Goal: Contribute content

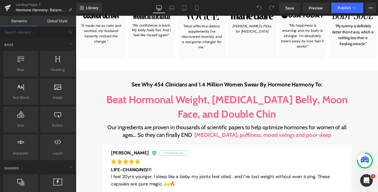
scroll to position [1459, 0]
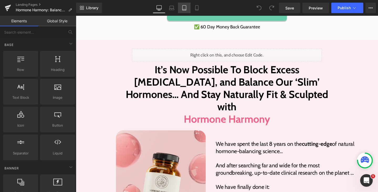
click at [183, 9] on icon at bounding box center [183, 7] width 5 height 5
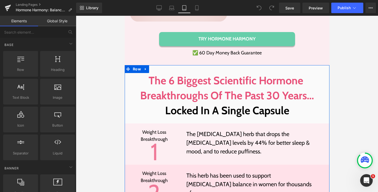
scroll to position [0, 0]
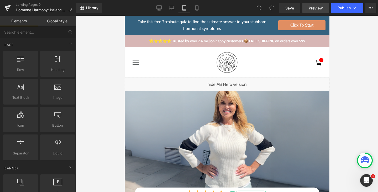
click at [312, 6] on span "Preview" at bounding box center [315, 8] width 14 height 6
click at [159, 8] on icon at bounding box center [158, 7] width 5 height 5
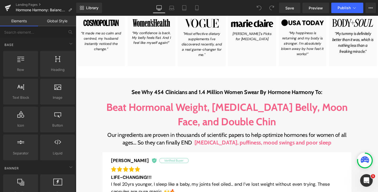
scroll to position [290, 0]
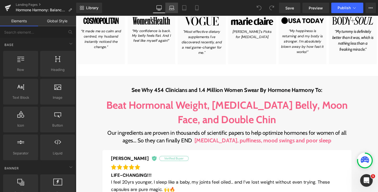
click at [170, 7] on icon at bounding box center [171, 7] width 5 height 5
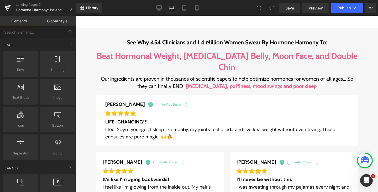
scroll to position [351, 0]
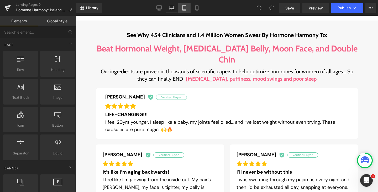
click at [184, 7] on icon at bounding box center [183, 7] width 5 height 5
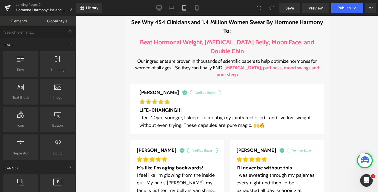
scroll to position [440, 0]
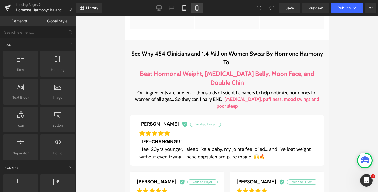
click at [197, 8] on icon at bounding box center [196, 7] width 5 height 5
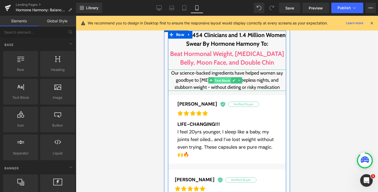
click at [221, 77] on span "Text Block" at bounding box center [221, 80] width 17 height 6
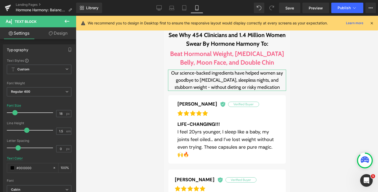
click at [54, 30] on link "Design" at bounding box center [58, 33] width 38 height 12
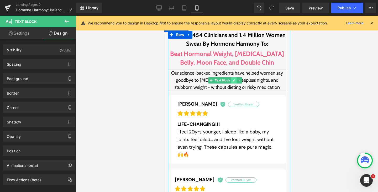
click at [232, 79] on icon at bounding box center [233, 80] width 3 height 3
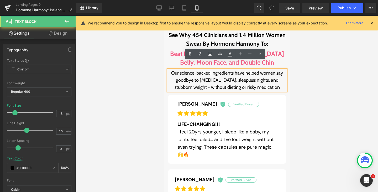
click at [220, 73] on p "Our science-backed ingredients have helped women say goodbye to [MEDICAL_DATA],…" at bounding box center [227, 79] width 118 height 21
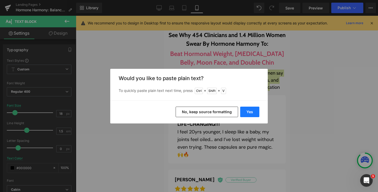
click at [248, 110] on button "Yes" at bounding box center [249, 111] width 19 height 10
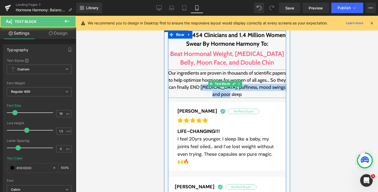
drag, startPoint x: 246, startPoint y: 87, endPoint x: 231, endPoint y: 79, distance: 17.7
click at [231, 79] on p "Our ingredients are proven in thousands of scientific papers to help optimize h…" at bounding box center [227, 83] width 118 height 28
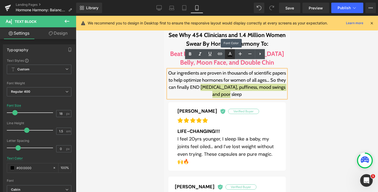
click at [227, 57] on link at bounding box center [230, 54] width 10 height 10
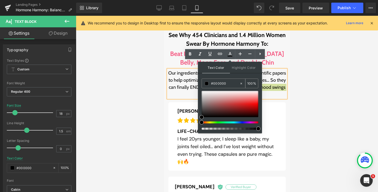
click at [219, 83] on input "#000000" at bounding box center [225, 83] width 28 height 6
paste input "F55F86"
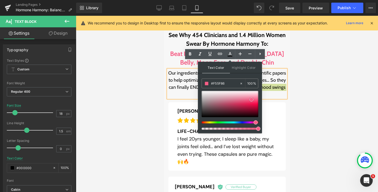
type input "#f55f86"
click at [251, 99] on span at bounding box center [251, 99] width 4 height 4
click at [191, 55] on icon at bounding box center [190, 54] width 6 height 6
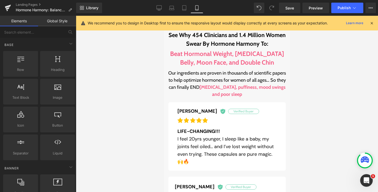
click at [124, 50] on div at bounding box center [227, 104] width 302 height 176
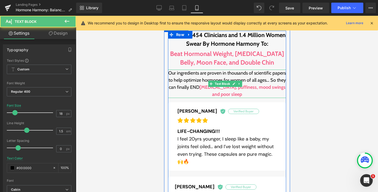
click at [269, 84] on span "[MEDICAL_DATA], puffiness, mood swings and poor sleep" at bounding box center [242, 90] width 86 height 13
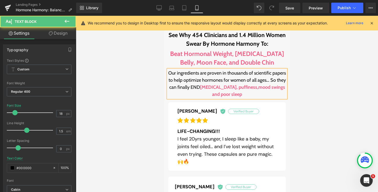
click at [259, 69] on p "Our ingredients are proven in thousands of scientific papers to help optimize h…" at bounding box center [227, 83] width 118 height 28
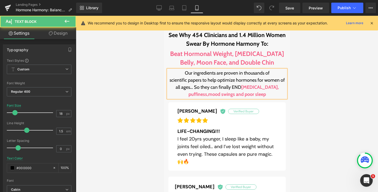
click at [236, 77] on p "scientific papers to help optimize hormones for women of all ages… So they can …" at bounding box center [227, 87] width 118 height 21
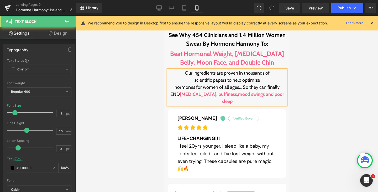
click at [256, 84] on p "hormones for women of all ages… So they can finally END [MEDICAL_DATA], puffine…" at bounding box center [227, 94] width 118 height 21
click at [255, 91] on span "[MEDICAL_DATA], puffiness, mood swings and poor sleep" at bounding box center [242, 97] width 85 height 13
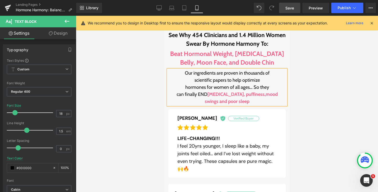
click at [289, 8] on span "Save" at bounding box center [289, 8] width 9 height 6
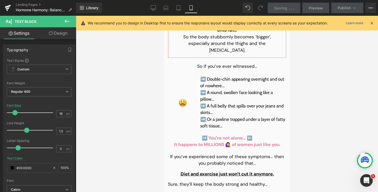
scroll to position [1406, 0]
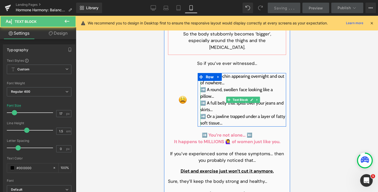
click at [221, 100] on p "➡️ A full belly that spills over your jeans and skirts…" at bounding box center [243, 106] width 86 height 13
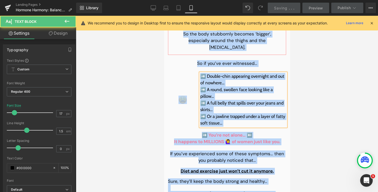
click at [221, 100] on p "➡️ A full belly that spills over your jeans and skirts…" at bounding box center [243, 106] width 86 height 13
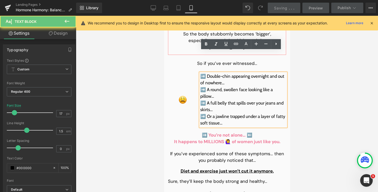
click at [221, 100] on p "➡️ A full belly that spills over your jeans and skirts…" at bounding box center [243, 106] width 86 height 13
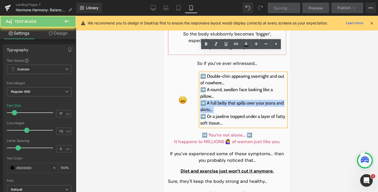
click at [221, 100] on p "➡️ A full belly that spills over your jeans and skirts…" at bounding box center [243, 106] width 86 height 13
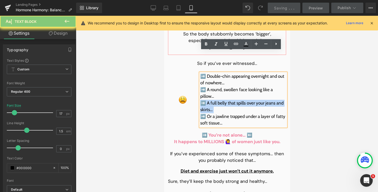
click at [221, 100] on p "➡️ A full belly that spills over your jeans and skirts…" at bounding box center [243, 106] width 86 height 13
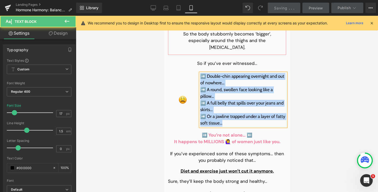
click at [229, 73] on p "➡️ Double-chin appearing overnight and out of nowhere…" at bounding box center [243, 79] width 86 height 13
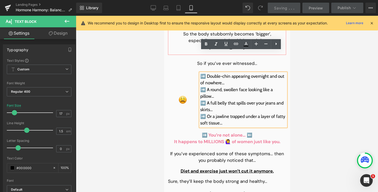
drag, startPoint x: 220, startPoint y: 100, endPoint x: 197, endPoint y: 55, distance: 50.9
click at [200, 73] on div "➡️ Double-chin appearing overnight and out of nowhere… ➡️ A round, swollen face…" at bounding box center [243, 99] width 86 height 53
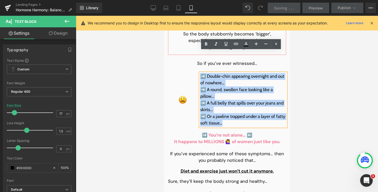
drag, startPoint x: 223, startPoint y: 102, endPoint x: 199, endPoint y: 55, distance: 52.4
click at [200, 73] on div "➡️ Double-chin appearing overnight and out of nowhere… ➡️ A round, swollen face…" at bounding box center [243, 99] width 86 height 53
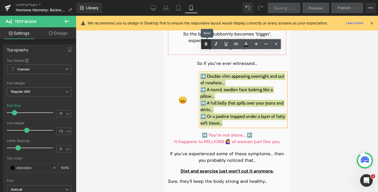
click at [207, 42] on icon at bounding box center [206, 44] width 6 height 6
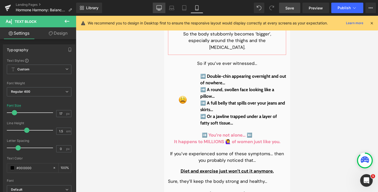
click at [156, 6] on link "Desktop" at bounding box center [159, 8] width 13 height 10
type input "20"
type input "100"
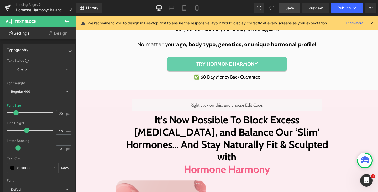
scroll to position [1107, 0]
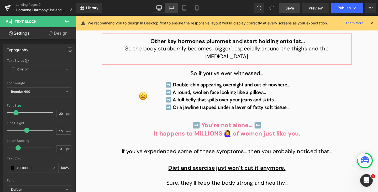
click at [167, 8] on link "Laptop" at bounding box center [171, 8] width 13 height 10
type input "19"
type input "100"
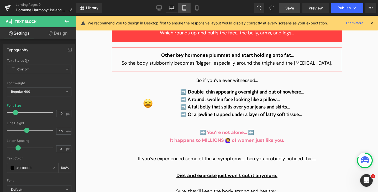
scroll to position [1077, 0]
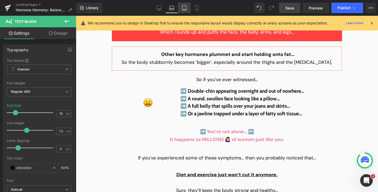
click at [184, 8] on icon at bounding box center [183, 7] width 5 height 5
type input "20"
type input "100"
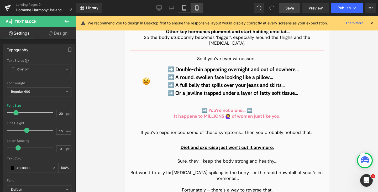
scroll to position [1103, 0]
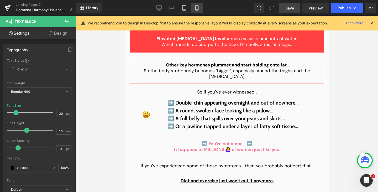
click at [198, 10] on icon at bounding box center [196, 8] width 3 height 5
type input "17"
type input "100"
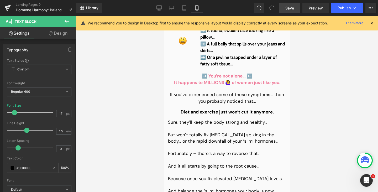
scroll to position [1465, 0]
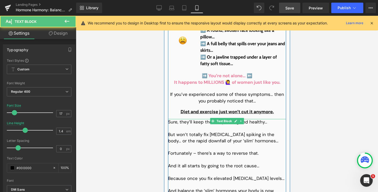
click at [198, 119] on span "Sure, they’ll keep the body strong and healthy…" at bounding box center [217, 122] width 99 height 6
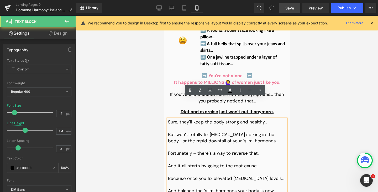
click at [185, 119] on span "Sure, they’ll keep the body strong and healthy…" at bounding box center [217, 122] width 99 height 6
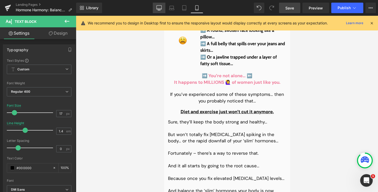
click at [157, 12] on link "Desktop" at bounding box center [159, 8] width 13 height 10
type input "22"
type input "100"
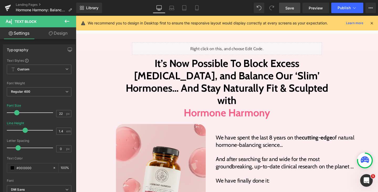
scroll to position [1164, 0]
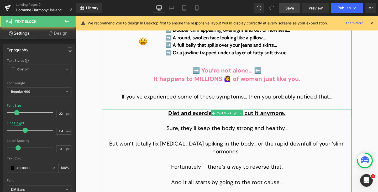
click at [195, 114] on span "Diet and exercise just won’t cut it anymore." at bounding box center [234, 118] width 123 height 8
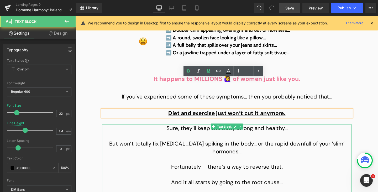
click at [197, 130] on span "Sure, they’ll keep the body strong and healthy…" at bounding box center [234, 134] width 127 height 8
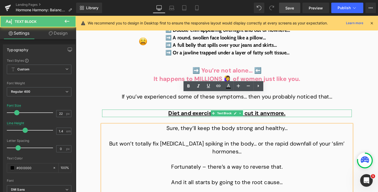
click at [178, 114] on span "Diet and exercise just won’t cut it anymore." at bounding box center [234, 118] width 123 height 8
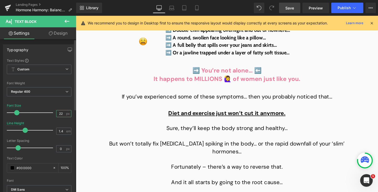
click at [59, 114] on input "22" at bounding box center [60, 113] width 9 height 7
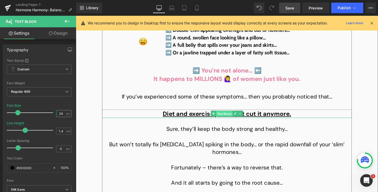
click at [232, 116] on span "Text Block" at bounding box center [231, 119] width 17 height 6
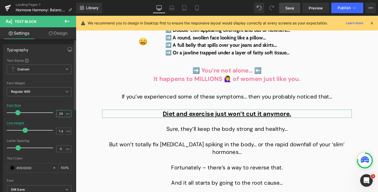
click at [58, 114] on input "24" at bounding box center [60, 113] width 9 height 7
click at [171, 10] on icon at bounding box center [171, 9] width 5 height 2
type input "18"
type input "1.65"
type input "100"
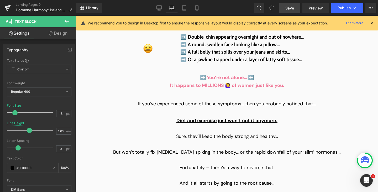
scroll to position [1133, 0]
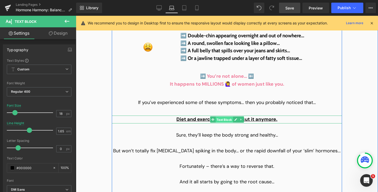
click at [220, 116] on span "Text Block" at bounding box center [223, 119] width 17 height 6
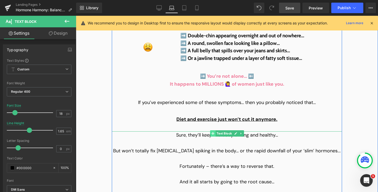
click at [210, 130] on span at bounding box center [213, 133] width 6 height 6
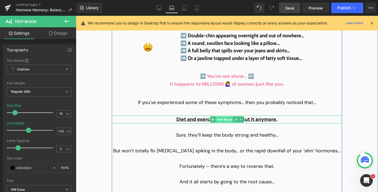
click at [215, 116] on span "Text Block" at bounding box center [223, 119] width 17 height 6
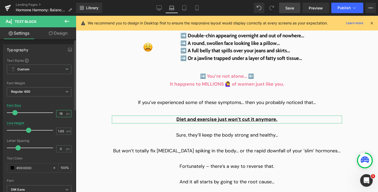
click at [56, 113] on input "18" at bounding box center [60, 113] width 9 height 7
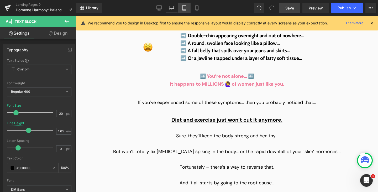
click at [184, 12] on link "Tablet" at bounding box center [184, 8] width 13 height 10
type input "17"
type input "1.3"
type input "100"
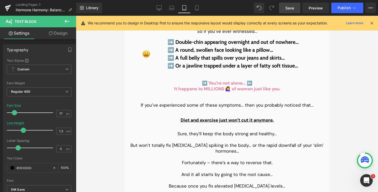
scroll to position [1163, 0]
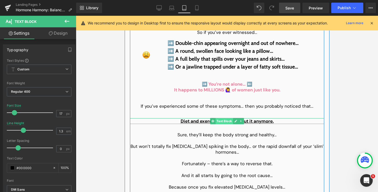
click at [220, 118] on span "Text Block" at bounding box center [223, 121] width 17 height 6
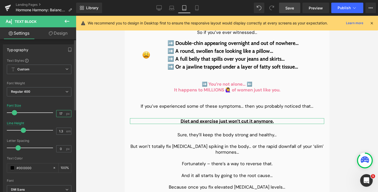
click at [61, 112] on input "17" at bounding box center [60, 113] width 9 height 7
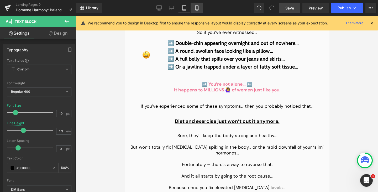
click at [196, 10] on link "Mobile" at bounding box center [196, 8] width 13 height 10
type input "17"
type input "1.5"
type input "100"
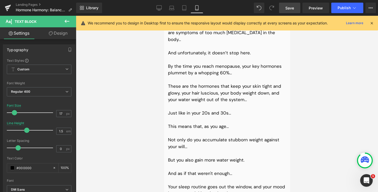
scroll to position [1479, 0]
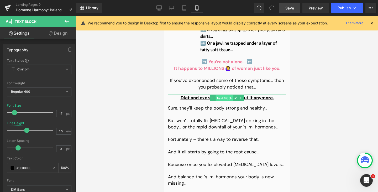
click at [227, 95] on span "Text Block" at bounding box center [223, 98] width 17 height 6
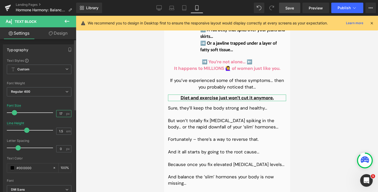
click at [60, 115] on input "17" at bounding box center [60, 113] width 9 height 7
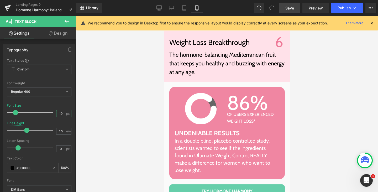
scroll to position [2353, 0]
click at [155, 5] on link "Desktop" at bounding box center [159, 8] width 13 height 10
type input "24"
type input "1.4"
type input "100"
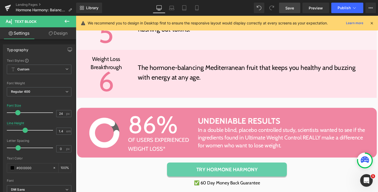
scroll to position [2024, 0]
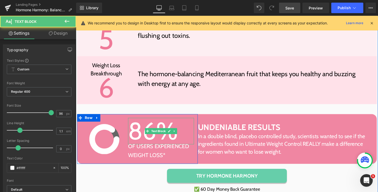
click at [133, 123] on p "86%" at bounding box center [165, 137] width 69 height 28
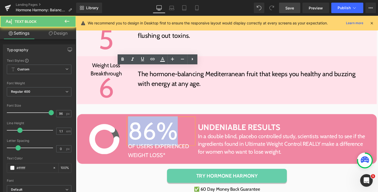
click at [133, 123] on p "86%" at bounding box center [165, 137] width 69 height 28
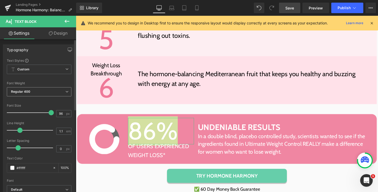
click at [39, 89] on span "Regular 400" at bounding box center [39, 91] width 64 height 9
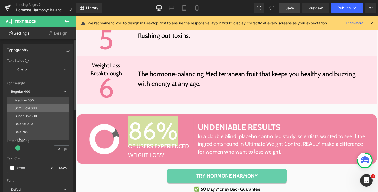
scroll to position [33, 0]
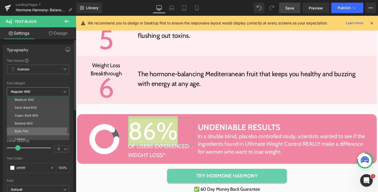
click at [26, 129] on li "Bold 700" at bounding box center [39, 131] width 65 height 8
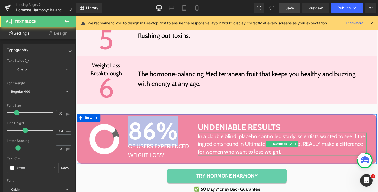
click at [263, 139] on span "In a double blind, placebo controlled study, scientists wanted to see if the in…" at bounding box center [292, 150] width 176 height 23
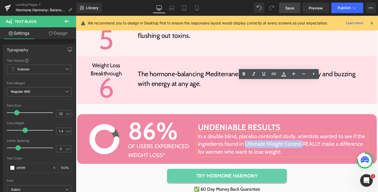
drag, startPoint x: 252, startPoint y: 96, endPoint x: 311, endPoint y: 95, distance: 59.5
click at [311, 139] on span "In a double blind, placebo controlled study, scientists wanted to see if the in…" at bounding box center [292, 150] width 176 height 23
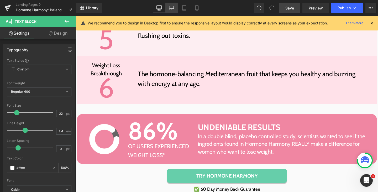
click at [169, 8] on icon at bounding box center [171, 7] width 5 height 5
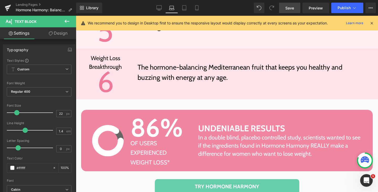
scroll to position [2029, 0]
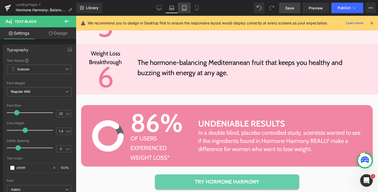
click at [185, 11] on link "Tablet" at bounding box center [184, 8] width 13 height 10
type input "100"
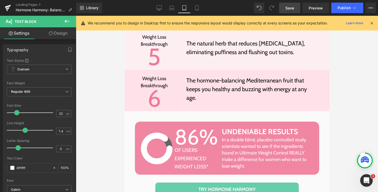
scroll to position [1876, 0]
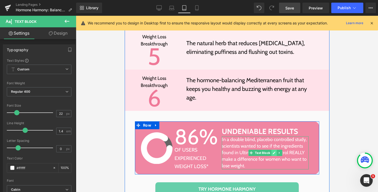
click at [272, 151] on icon at bounding box center [273, 152] width 3 height 3
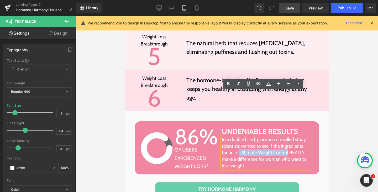
drag, startPoint x: 238, startPoint y: 107, endPoint x: 285, endPoint y: 106, distance: 47.7
click at [285, 136] on span "In a double blind, placebo controlled study, scientists wanted to see if the in…" at bounding box center [263, 152] width 85 height 32
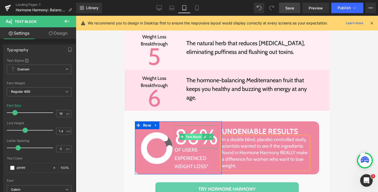
click at [189, 133] on span "Text Block" at bounding box center [192, 136] width 17 height 6
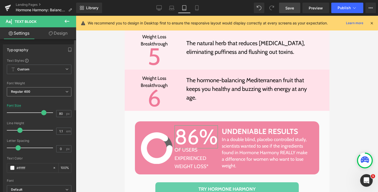
click at [33, 93] on span "Regular 400" at bounding box center [39, 91] width 64 height 9
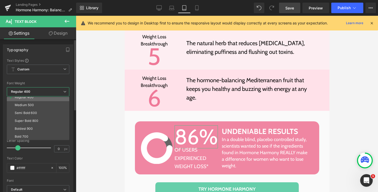
scroll to position [35, 0]
click at [29, 128] on li "Bold 700" at bounding box center [39, 129] width 65 height 8
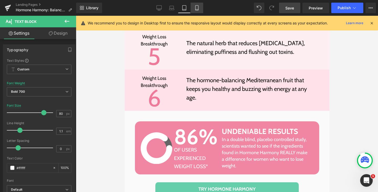
click at [200, 8] on link "Mobile" at bounding box center [196, 8] width 13 height 10
type input "75"
type input "100"
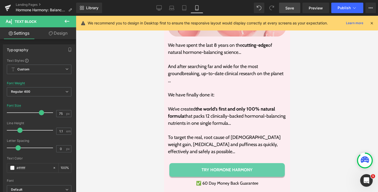
scroll to position [2312, 0]
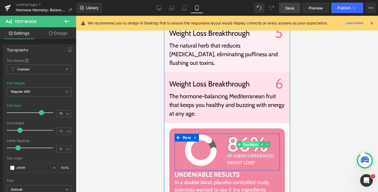
click at [247, 141] on span "Text Block" at bounding box center [249, 144] width 17 height 6
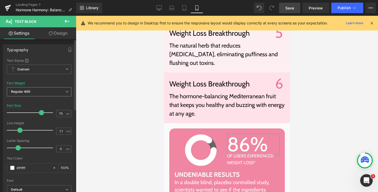
click at [41, 88] on span "Regular 400" at bounding box center [39, 91] width 64 height 9
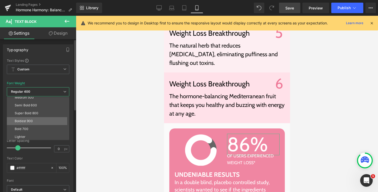
scroll to position [37, 0]
click at [29, 126] on li "Bold 700" at bounding box center [39, 127] width 65 height 8
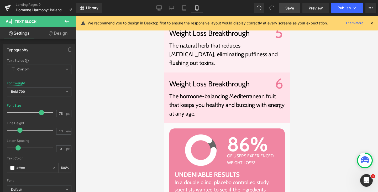
click at [290, 7] on span "Save" at bounding box center [289, 8] width 9 height 6
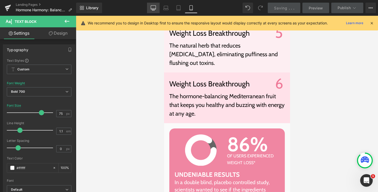
click at [153, 9] on icon at bounding box center [153, 9] width 5 height 0
type input "96"
type input "100"
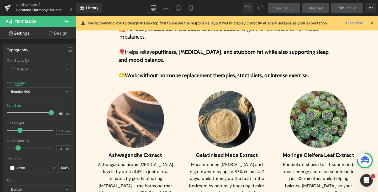
scroll to position [2315, 0]
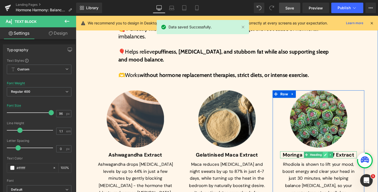
click at [337, 160] on icon at bounding box center [337, 161] width 3 height 3
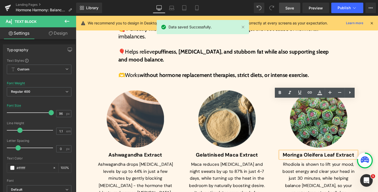
click at [330, 158] on span "Moringa Oleifera Leaf Extract" at bounding box center [330, 161] width 75 height 7
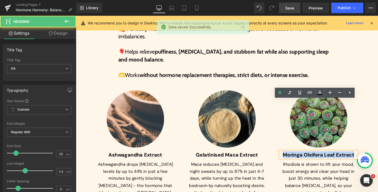
paste div
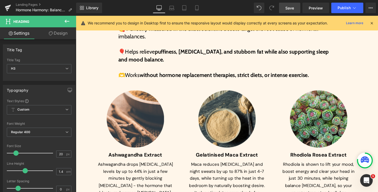
click at [289, 9] on span "Save" at bounding box center [289, 8] width 9 height 6
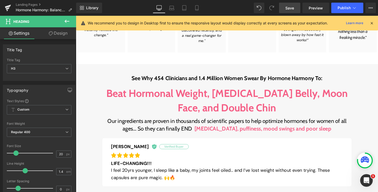
scroll to position [303, 0]
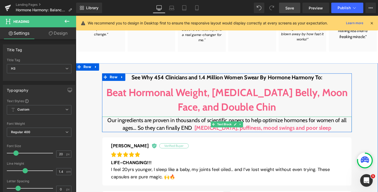
click at [199, 122] on span "Our ingredients are proven in thousands of scientific papers to help optimize h…" at bounding box center [234, 129] width 251 height 15
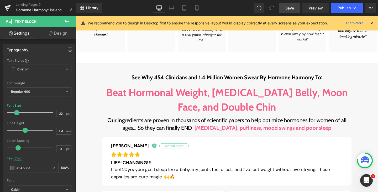
click at [66, 31] on link "Design" at bounding box center [58, 33] width 38 height 12
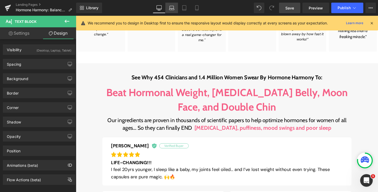
click at [171, 6] on icon at bounding box center [171, 7] width 5 height 5
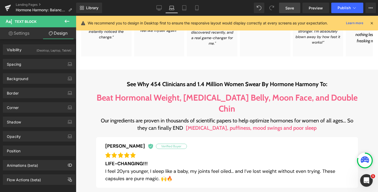
scroll to position [306, 0]
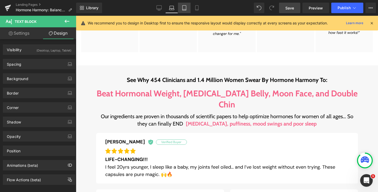
click at [185, 7] on icon at bounding box center [183, 7] width 5 height 5
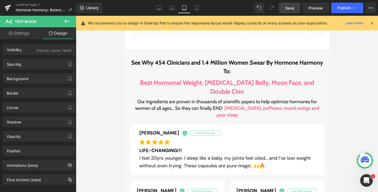
scroll to position [400, 0]
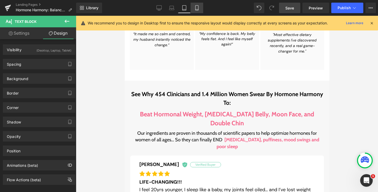
click at [195, 8] on icon at bounding box center [196, 7] width 5 height 5
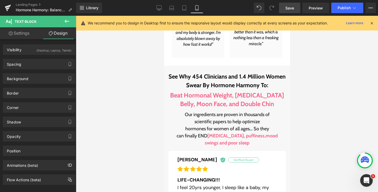
scroll to position [484, 0]
